Goal: Answer question/provide support

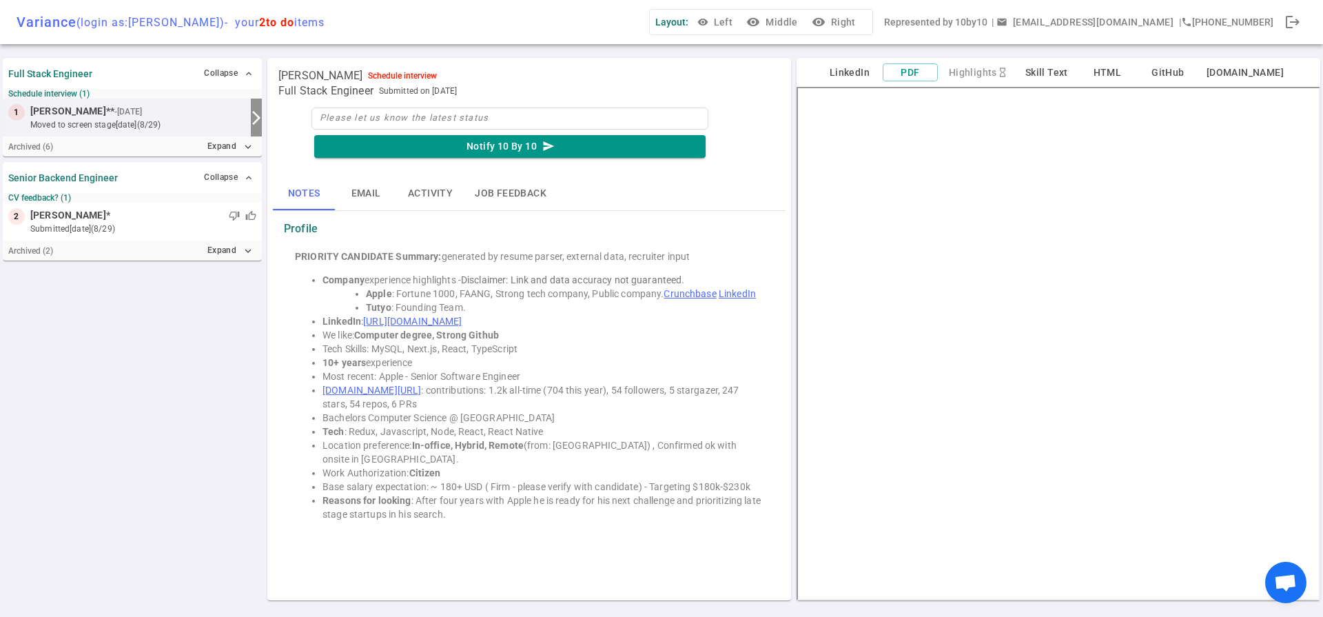
click at [146, 201] on small "CV feedback? (1)" at bounding box center [132, 198] width 248 height 10
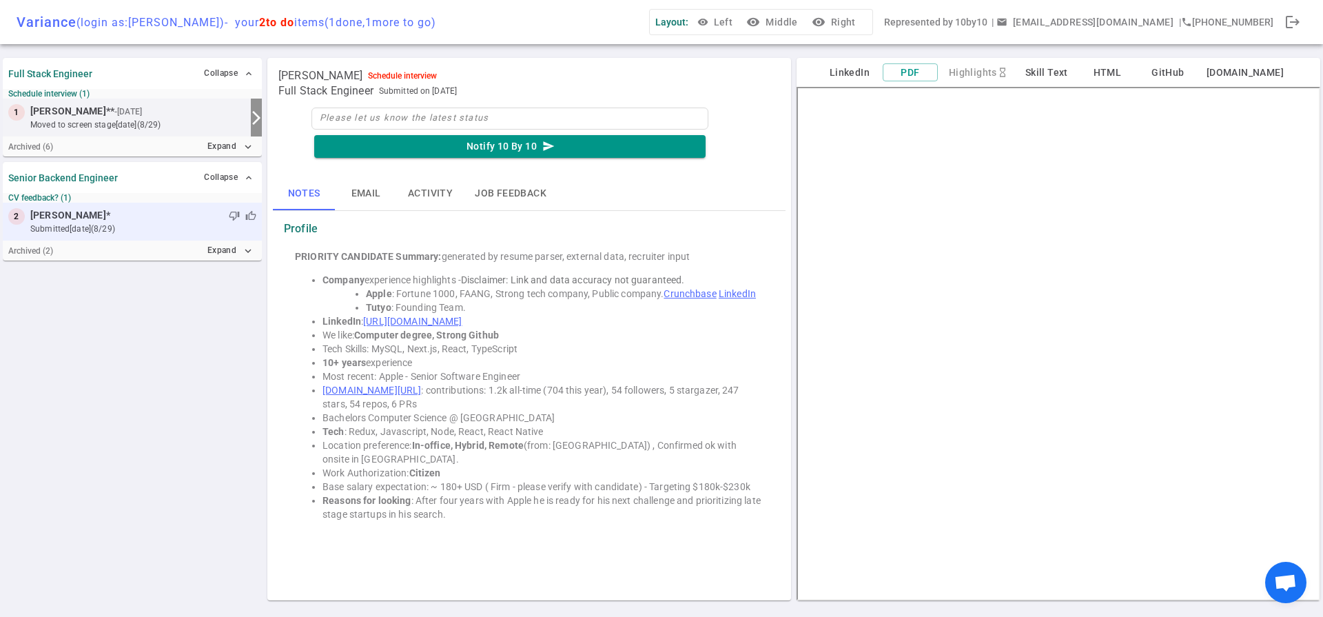
click at [142, 230] on small "submitted [DATE] (8/29)" at bounding box center [143, 229] width 226 height 12
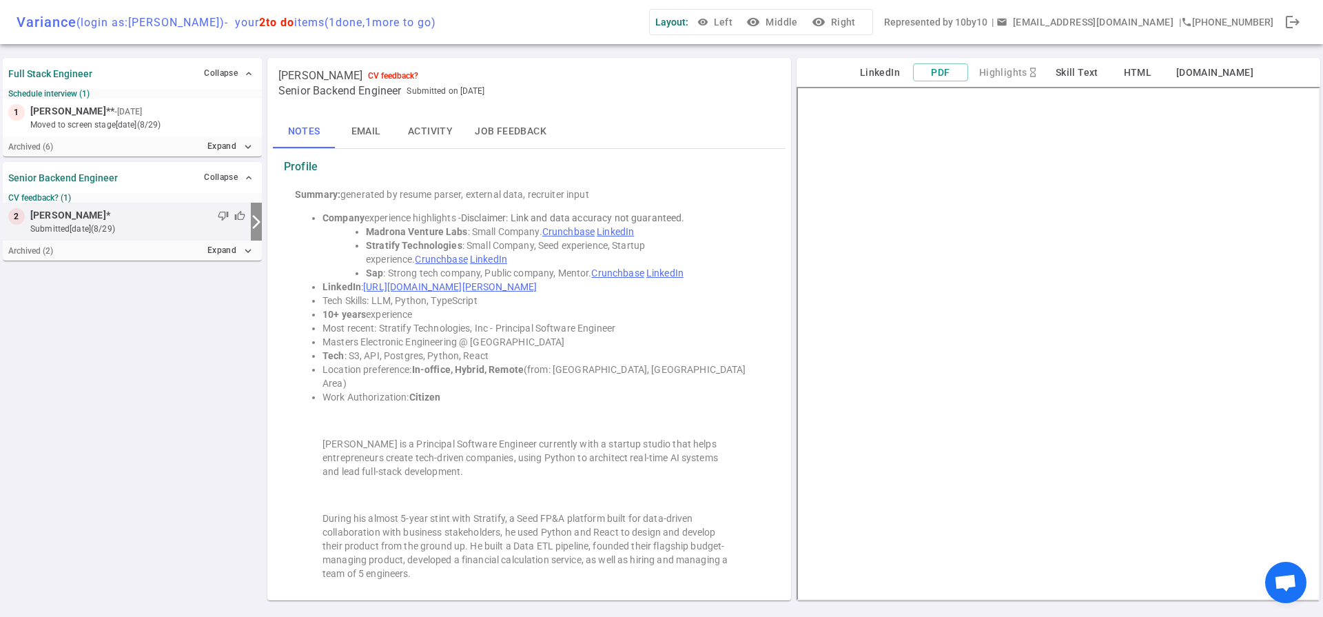
scroll to position [32, 0]
click at [588, 237] on link "Crunchbase" at bounding box center [568, 234] width 52 height 11
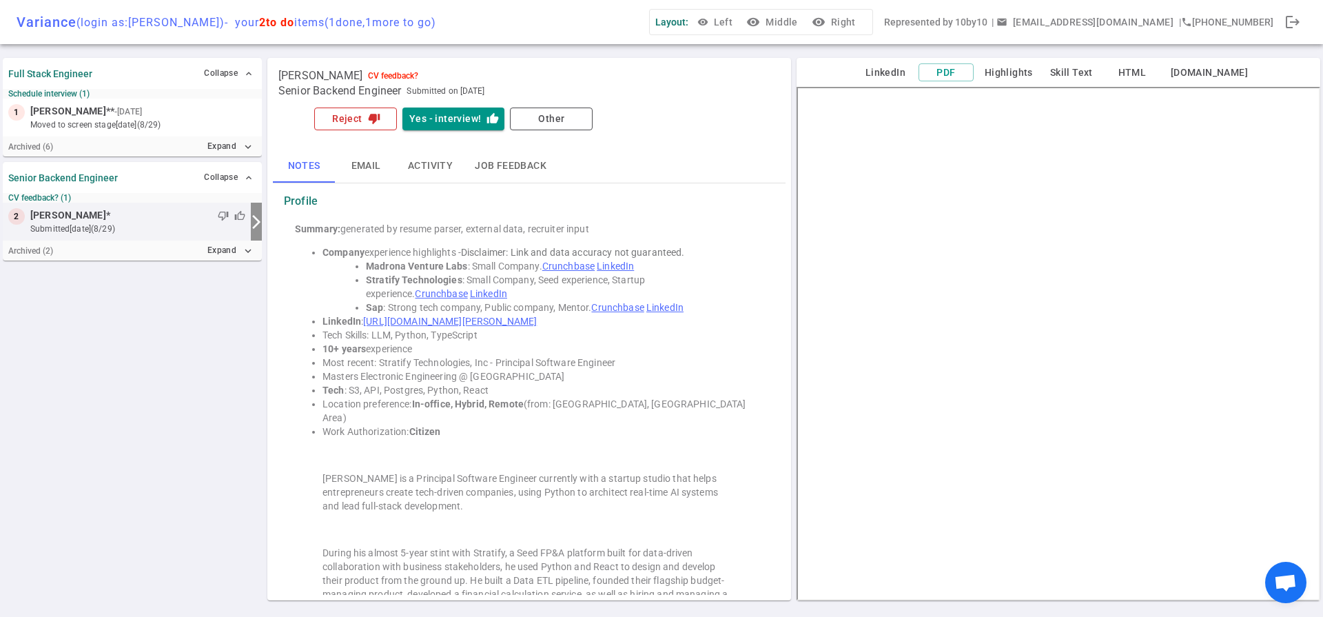
click at [342, 123] on button "Reject thumb_down" at bounding box center [355, 119] width 83 height 23
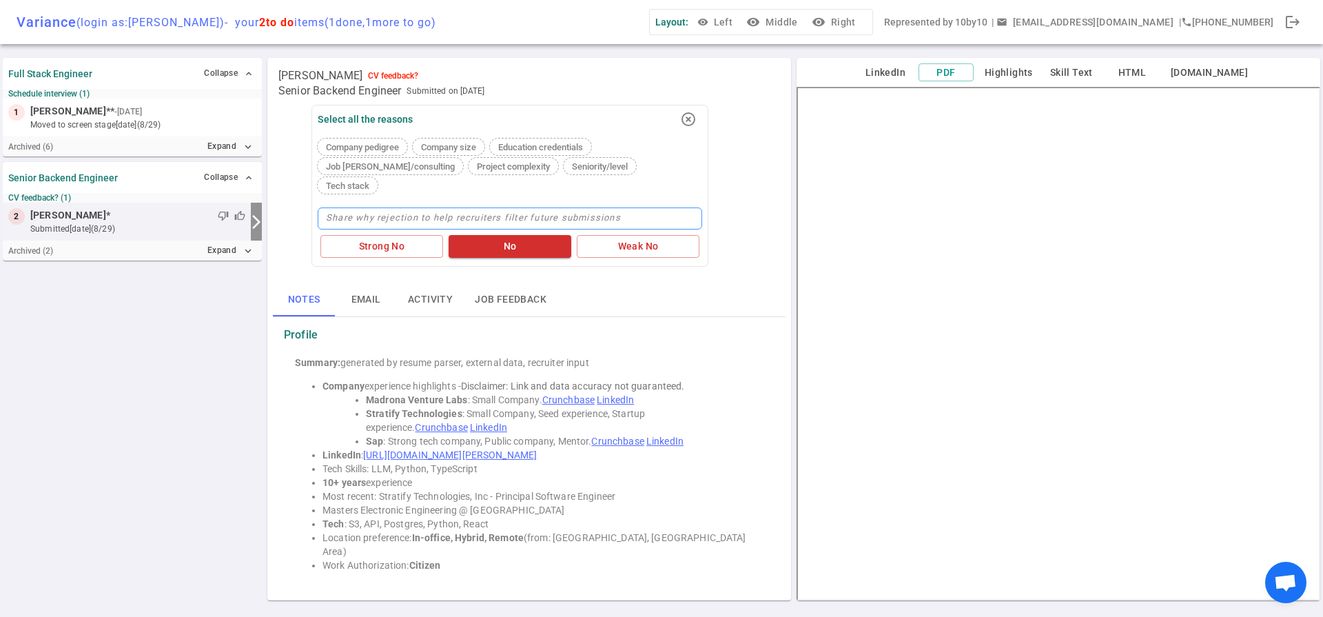
click at [516, 207] on textarea at bounding box center [510, 218] width 385 height 22
click at [383, 143] on span "Company pedigree" at bounding box center [362, 147] width 84 height 10
click at [363, 166] on span "Job [PERSON_NAME]/consulting" at bounding box center [390, 166] width 140 height 10
click at [505, 235] on button "No" at bounding box center [510, 246] width 123 height 23
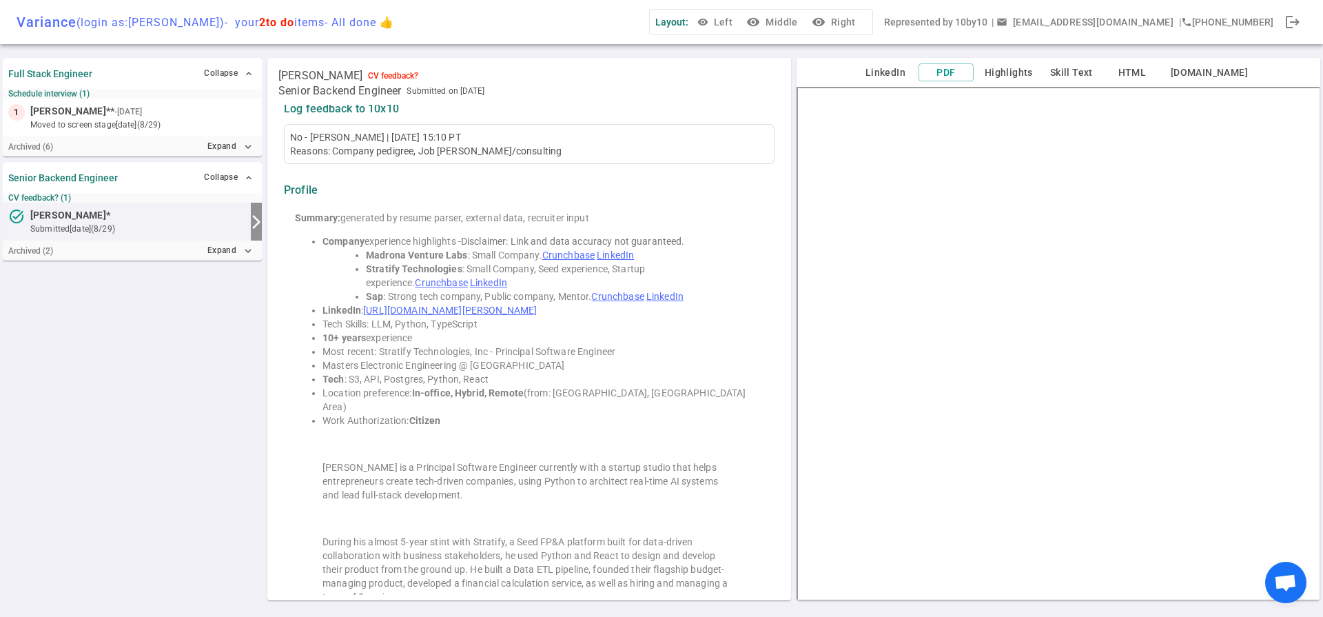
scroll to position [128, 0]
